Goal: Find contact information

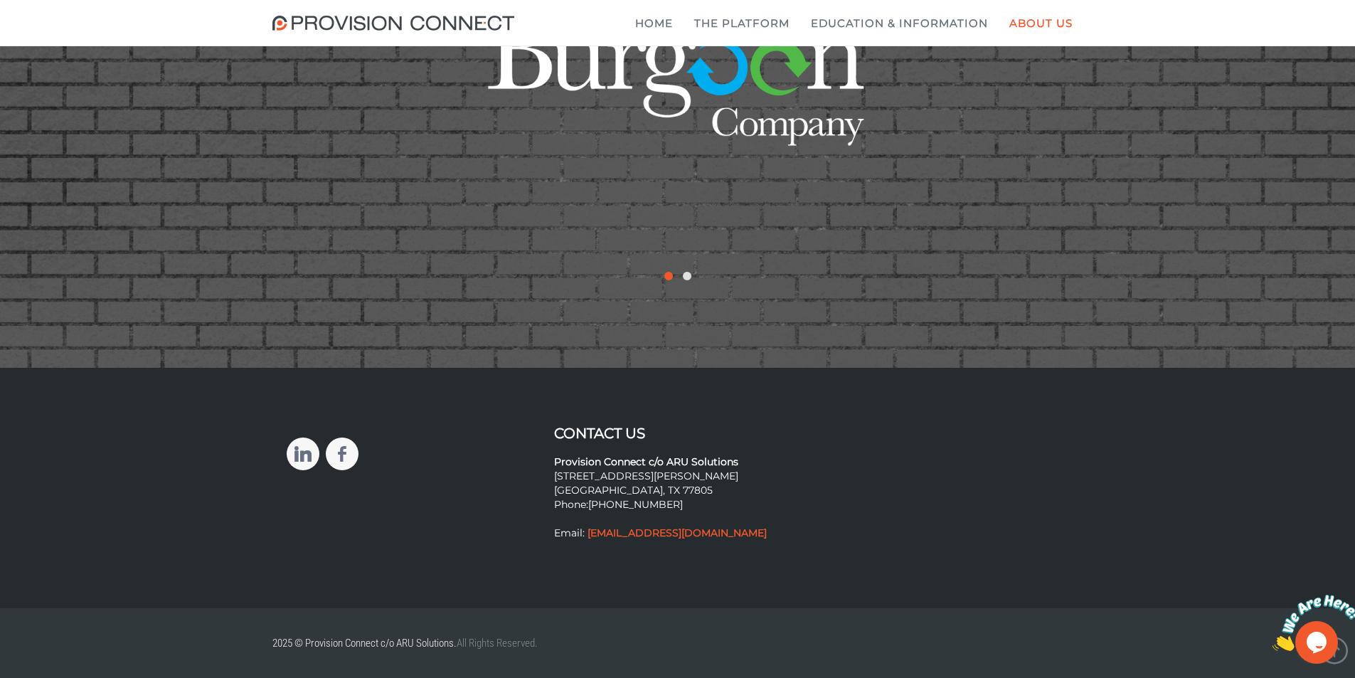
scroll to position [2807, 0]
drag, startPoint x: 711, startPoint y: 489, endPoint x: 667, endPoint y: 478, distance: 44.9
click at [667, 478] on p "Provision Connect c/o ARU Solutions 2121 E WM J Bryan Pkwy #6865 Bryan, TX 7780…" at bounding box center [677, 491] width 247 height 100
copy p "ARU Solutions 2121 E WM J Bryan Pkwy #6865"
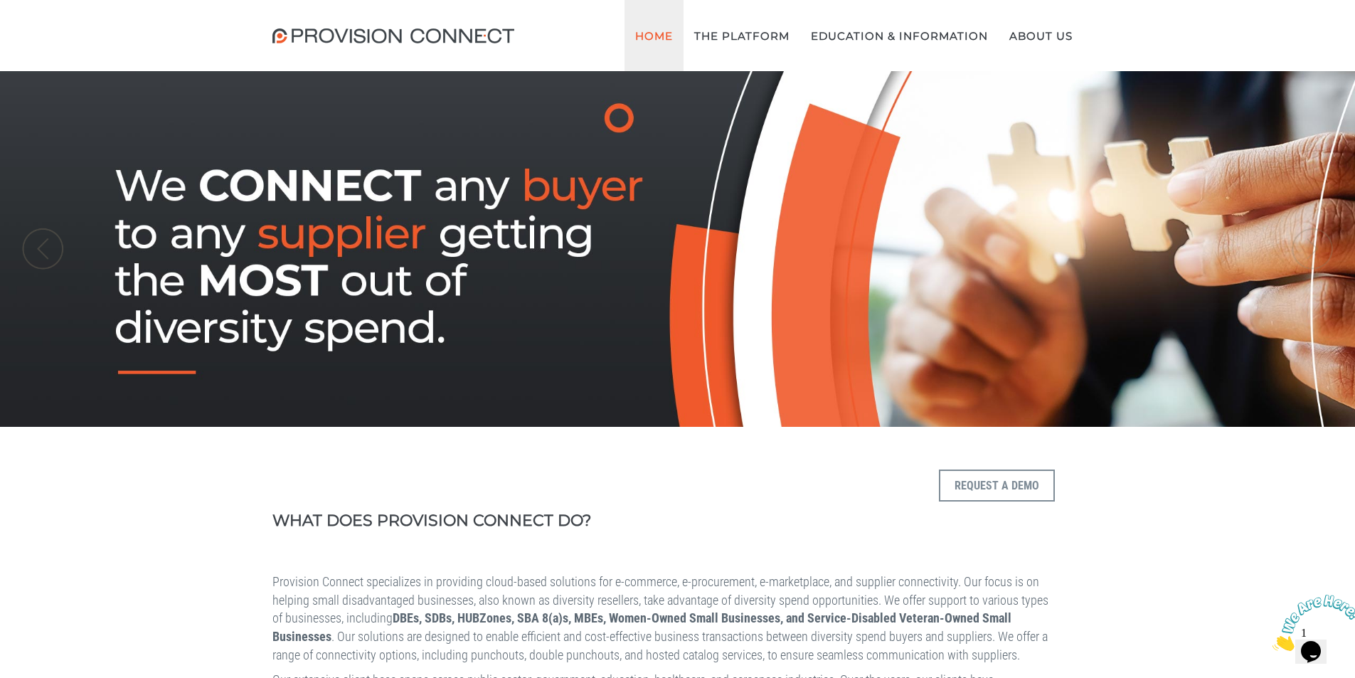
click at [659, 32] on link "Home" at bounding box center [654, 35] width 59 height 71
click at [645, 35] on link "Home" at bounding box center [654, 35] width 59 height 71
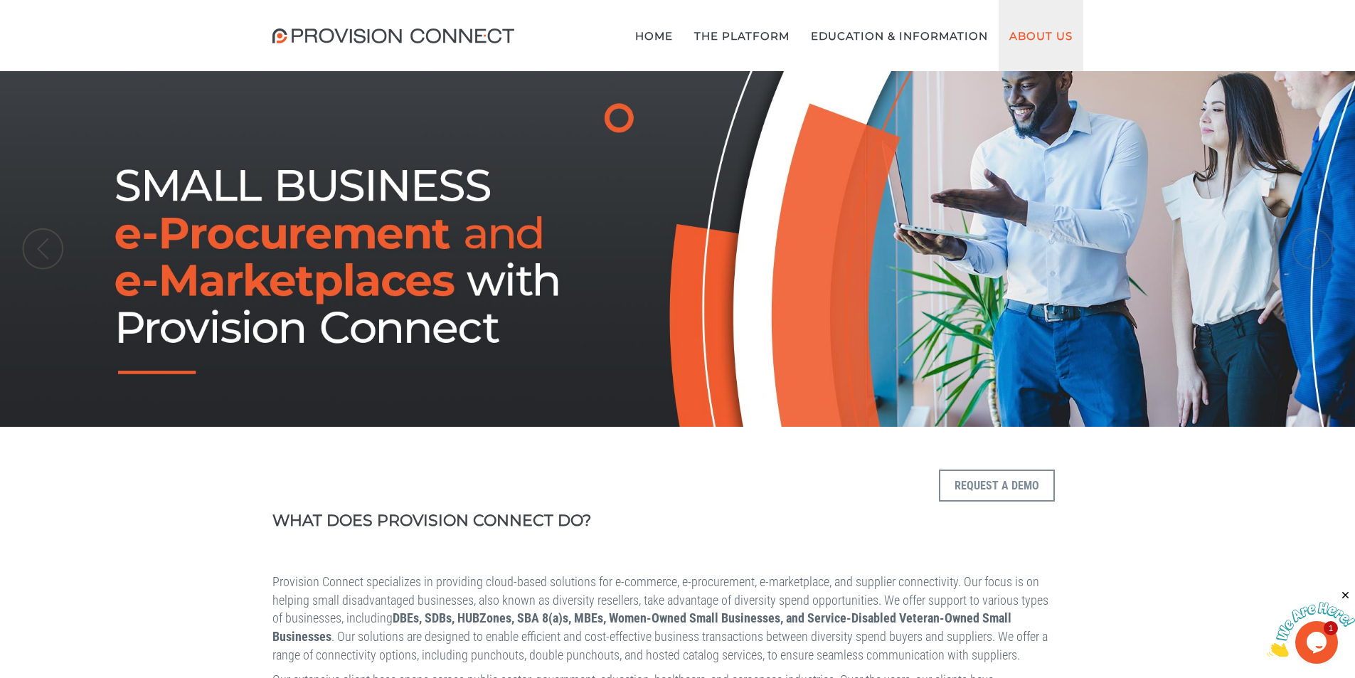
click at [1039, 36] on link "About Us" at bounding box center [1041, 35] width 85 height 71
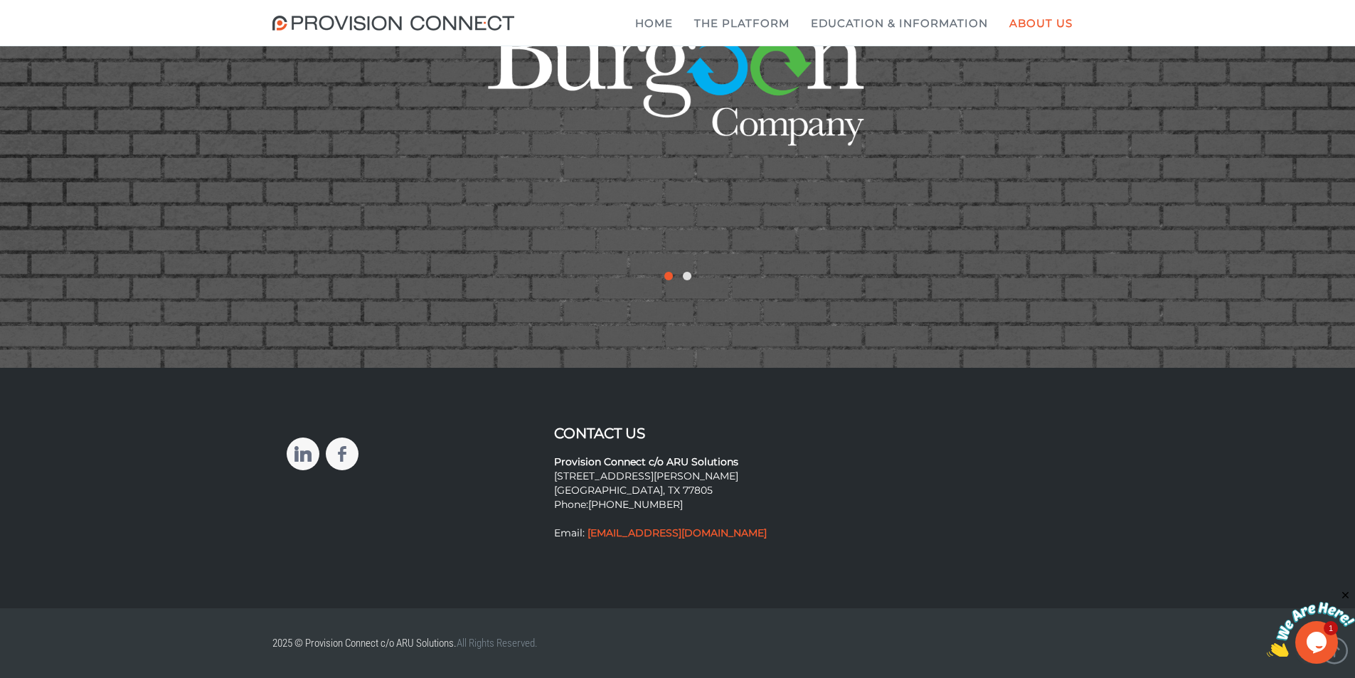
scroll to position [2750, 0]
drag, startPoint x: 743, startPoint y: 533, endPoint x: 551, endPoint y: 531, distance: 192.8
click at [551, 531] on div "Contact Us Provision Connect c/o ARU Solutions [STREET_ADDRESS][PERSON_NAME] Ph…" at bounding box center [678, 486] width 268 height 122
copy strong "Provision Connect c/o ARU Solutions"
